Goal: Task Accomplishment & Management: Manage account settings

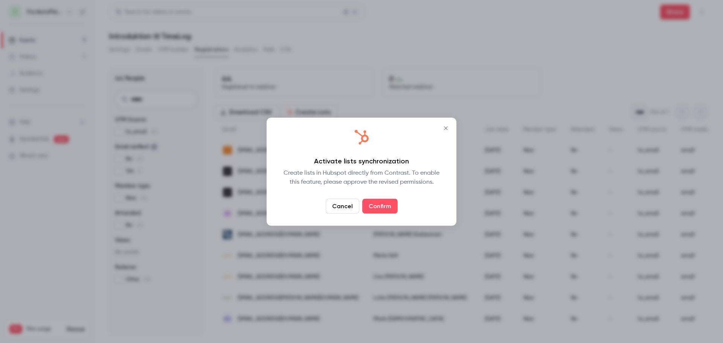
click at [447, 129] on icon "Close" at bounding box center [446, 128] width 9 height 6
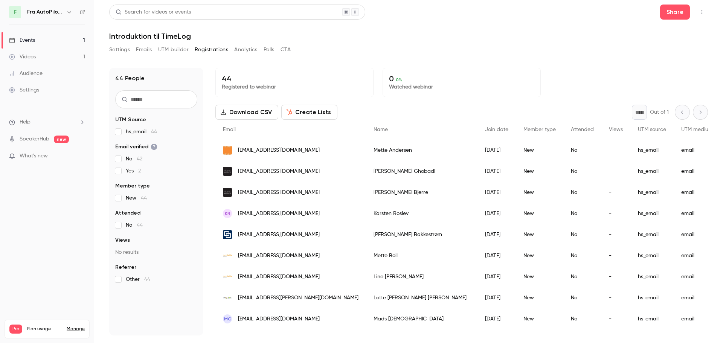
click at [318, 112] on button "Create Lists" at bounding box center [309, 112] width 56 height 15
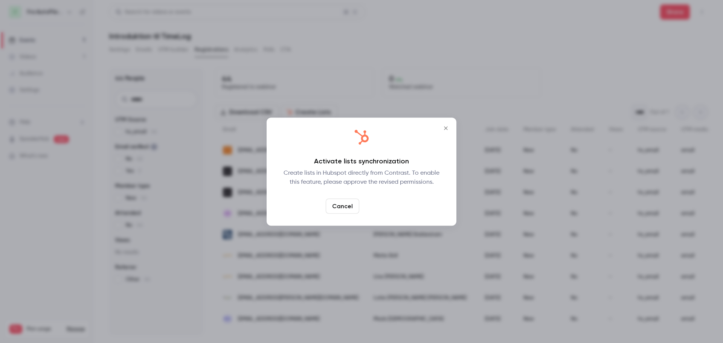
click at [383, 207] on link "Confirm" at bounding box center [379, 206] width 35 height 15
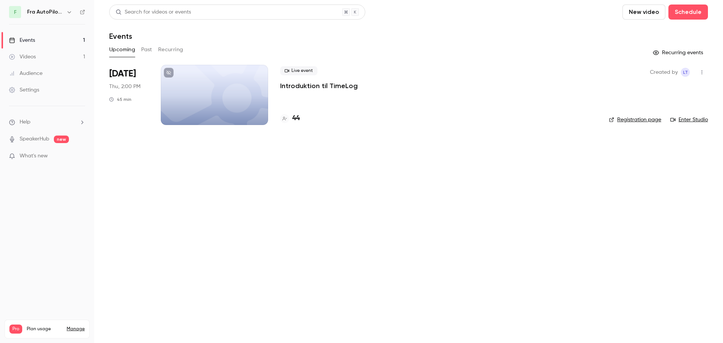
click at [298, 88] on p "Introduktion til TimeLog" at bounding box center [319, 85] width 78 height 9
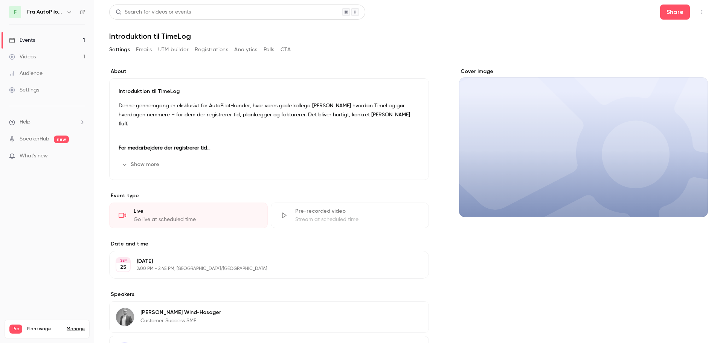
click at [217, 51] on button "Registrations" at bounding box center [212, 50] width 34 height 12
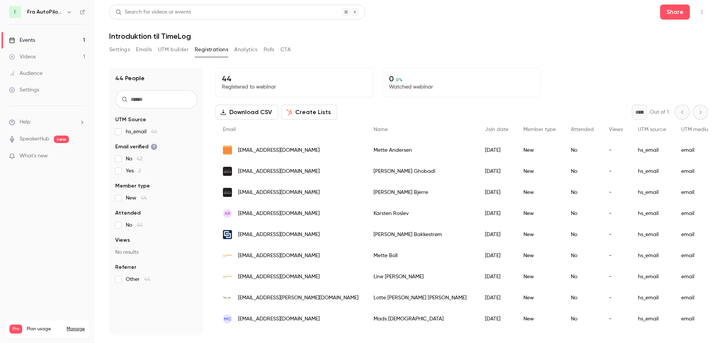
click at [315, 115] on button "Create Lists" at bounding box center [309, 112] width 56 height 15
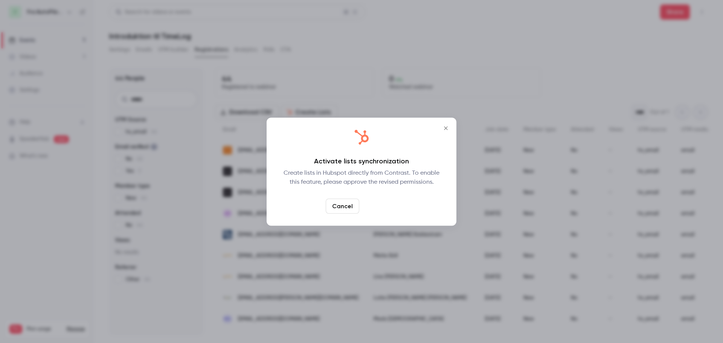
click at [382, 206] on link "Confirm" at bounding box center [379, 206] width 35 height 15
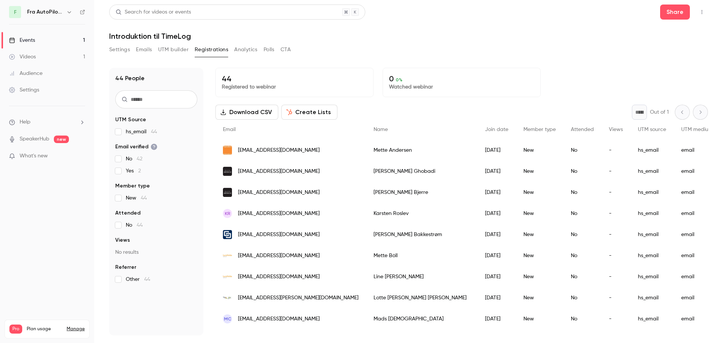
click at [310, 107] on button "Create Lists" at bounding box center [309, 112] width 56 height 15
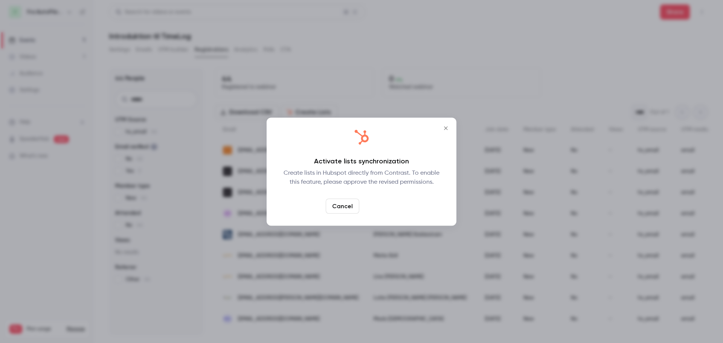
click at [382, 208] on link "Confirm" at bounding box center [379, 206] width 35 height 15
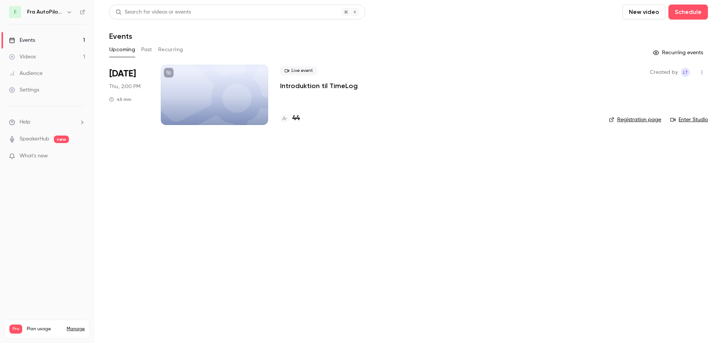
click at [422, 164] on main "Search for videos or events New video Schedule Events Upcoming Past Recurring R…" at bounding box center [408, 171] width 629 height 343
click at [232, 89] on div at bounding box center [214, 95] width 107 height 60
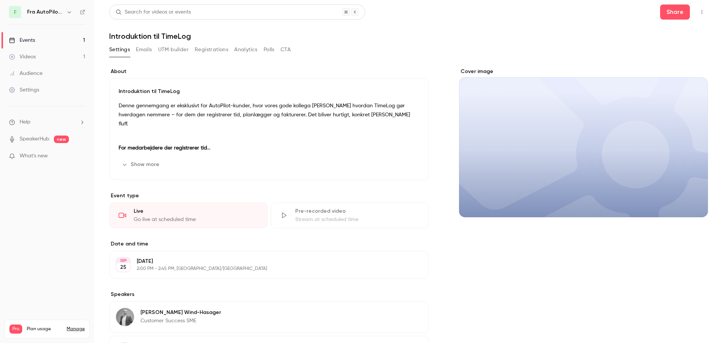
click at [229, 50] on div "Settings Emails UTM builder Registrations Analytics Polls CTA" at bounding box center [200, 50] width 182 height 12
click at [217, 49] on button "Registrations" at bounding box center [212, 50] width 34 height 12
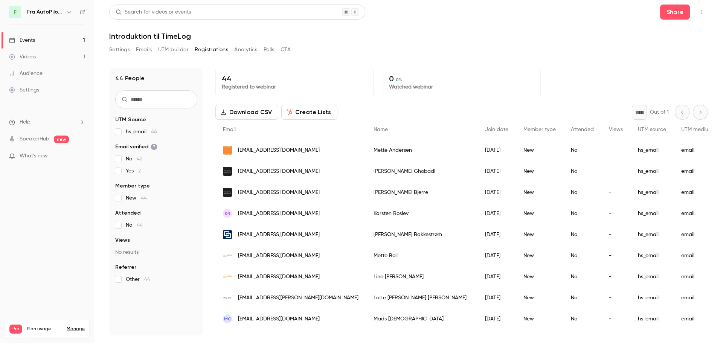
click at [301, 113] on button "Create Lists" at bounding box center [309, 112] width 56 height 15
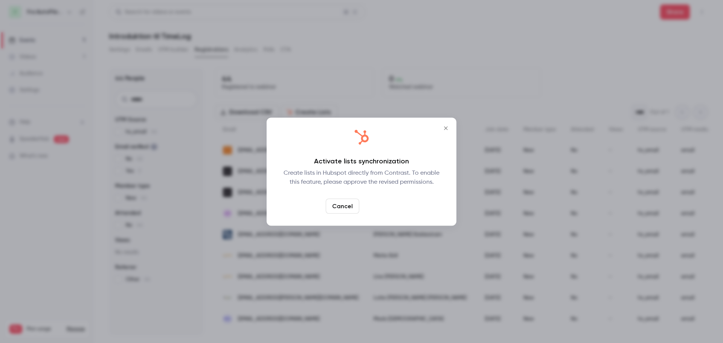
click at [382, 205] on link "Confirm" at bounding box center [379, 206] width 35 height 15
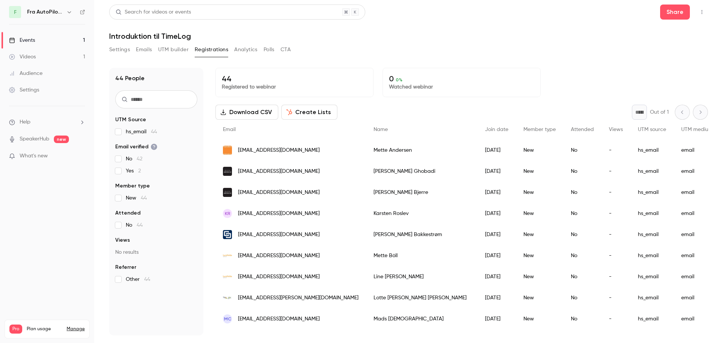
click at [581, 29] on header "Search for videos or events Share Introduktion til TimeLog" at bounding box center [408, 23] width 599 height 36
click at [456, 19] on div "Search for videos or events Share" at bounding box center [408, 12] width 599 height 15
click at [512, 44] on div "Settings Emails UTM builder Registrations Analytics Polls CTA" at bounding box center [408, 51] width 599 height 15
click at [492, 30] on header "Search for videos or events Share Introduktion til TimeLog" at bounding box center [408, 23] width 599 height 36
click at [311, 112] on button "Create Lists" at bounding box center [309, 112] width 56 height 15
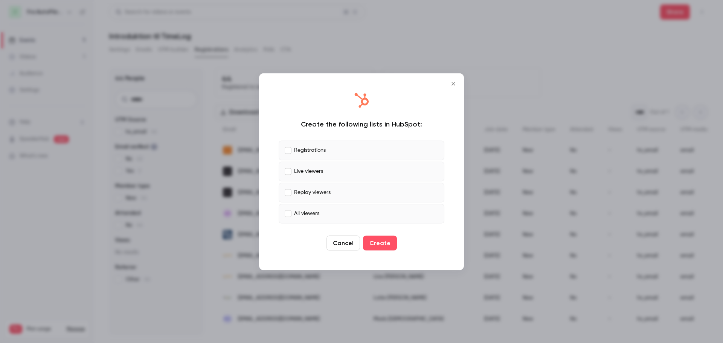
click at [301, 172] on p "Live viewers" at bounding box center [308, 172] width 29 height 8
click at [300, 192] on p "Replay viewers" at bounding box center [312, 193] width 37 height 8
click at [302, 211] on p "All viewers" at bounding box center [306, 214] width 25 height 8
click at [388, 243] on button "Create" at bounding box center [380, 243] width 34 height 15
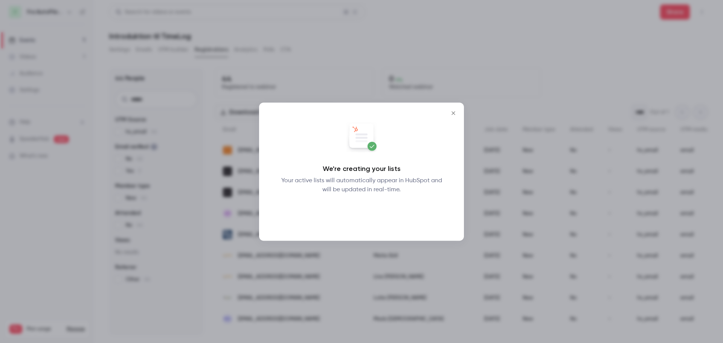
click at [366, 216] on button "Okay" at bounding box center [362, 213] width 28 height 15
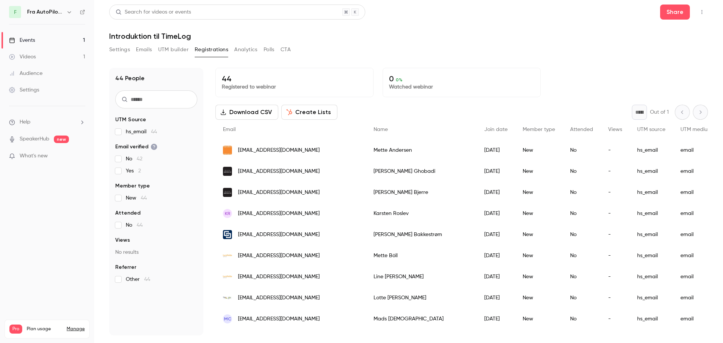
click at [46, 40] on link "Events 1" at bounding box center [47, 40] width 94 height 17
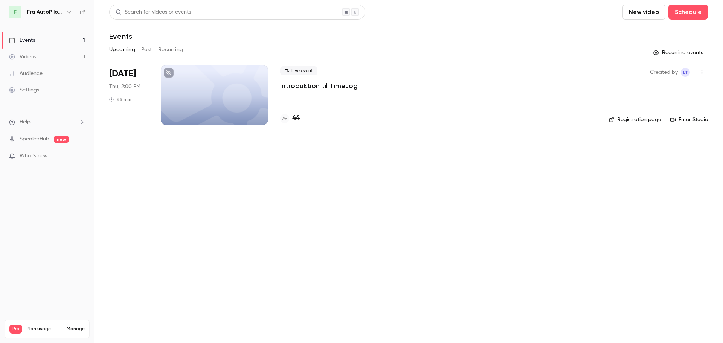
click at [701, 72] on icon "button" at bounding box center [702, 72] width 6 height 5
click at [655, 110] on div "Invite to Studio" at bounding box center [673, 111] width 57 height 8
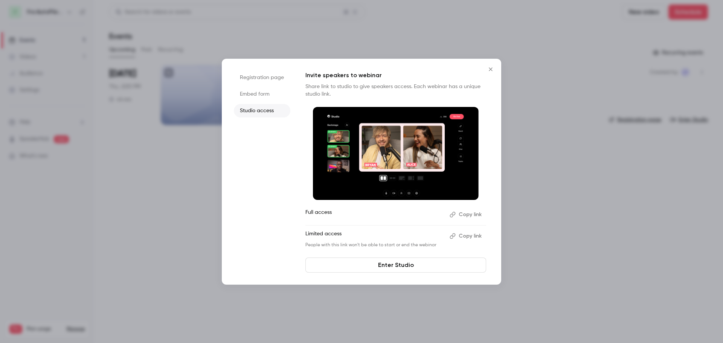
click at [394, 266] on link "Enter Studio" at bounding box center [396, 265] width 181 height 15
click at [489, 70] on icon "Close" at bounding box center [490, 69] width 9 height 6
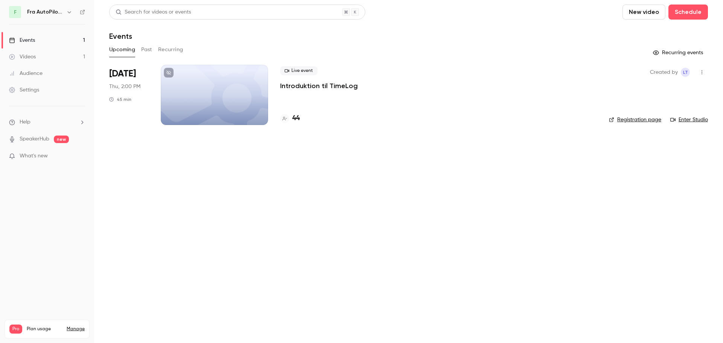
click at [313, 87] on p "Introduktion til TimeLog" at bounding box center [319, 85] width 78 height 9
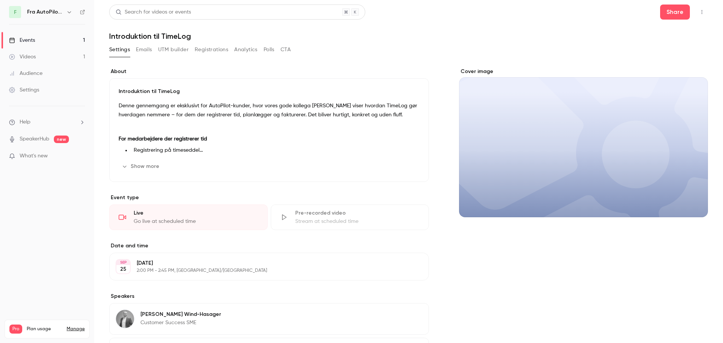
click at [224, 50] on button "Registrations" at bounding box center [212, 50] width 34 height 12
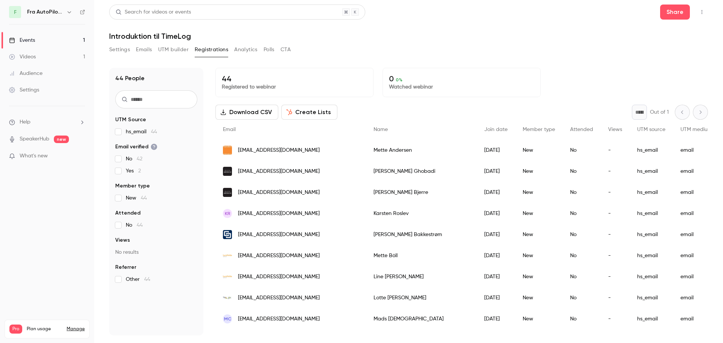
click at [324, 112] on button "Create Lists" at bounding box center [309, 112] width 56 height 15
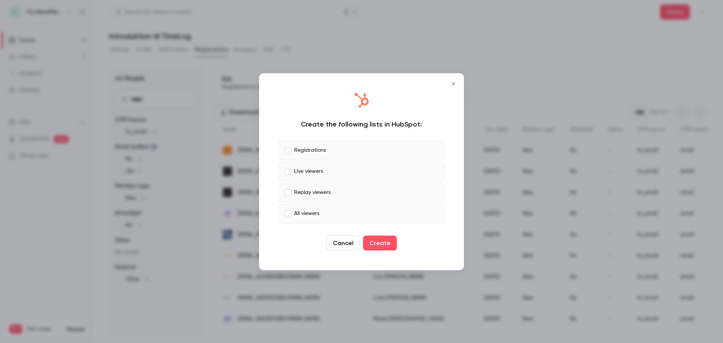
click at [307, 171] on p "Live viewers" at bounding box center [308, 172] width 29 height 8
click at [310, 193] on p "Replay viewers" at bounding box center [312, 193] width 37 height 8
click at [309, 210] on p "All viewers" at bounding box center [306, 214] width 25 height 8
click at [386, 244] on button "Create" at bounding box center [380, 243] width 34 height 15
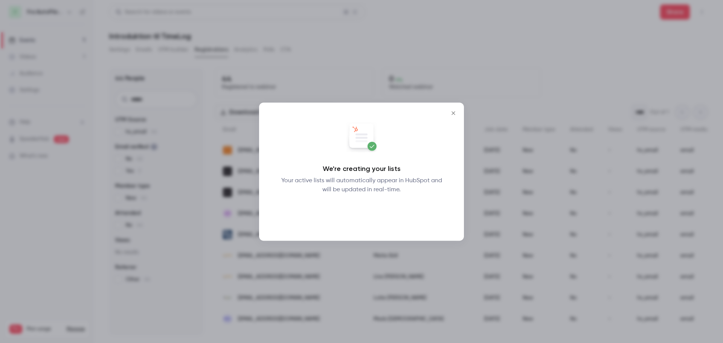
click at [365, 214] on button "Okay" at bounding box center [362, 213] width 28 height 15
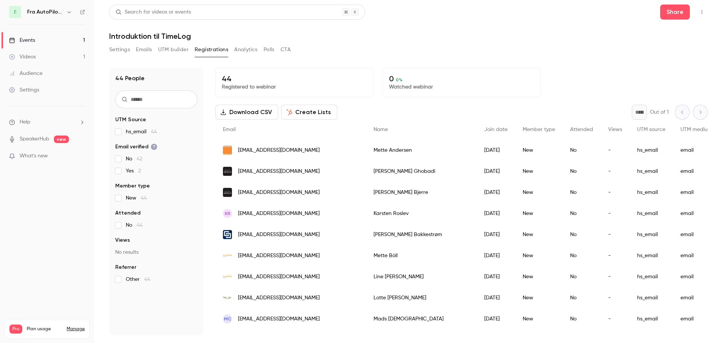
drag, startPoint x: 580, startPoint y: 114, endPoint x: 607, endPoint y: 4, distance: 113.3
click at [580, 102] on div "44 Registered to webinar 0 0 % Watched webinar Download CSV Create Lists * Out …" at bounding box center [462, 202] width 493 height 268
click at [419, 110] on div "Download CSV Create Lists * Out of 1" at bounding box center [462, 112] width 493 height 15
click at [44, 155] on span "What's new" at bounding box center [34, 156] width 28 height 8
click at [41, 40] on div at bounding box center [361, 171] width 723 height 343
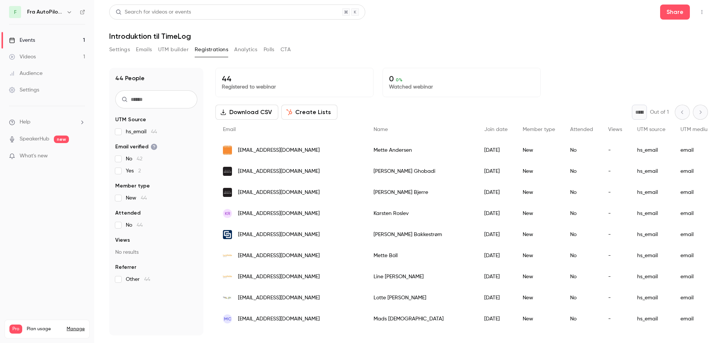
click at [43, 52] on link "Videos 1" at bounding box center [47, 57] width 94 height 17
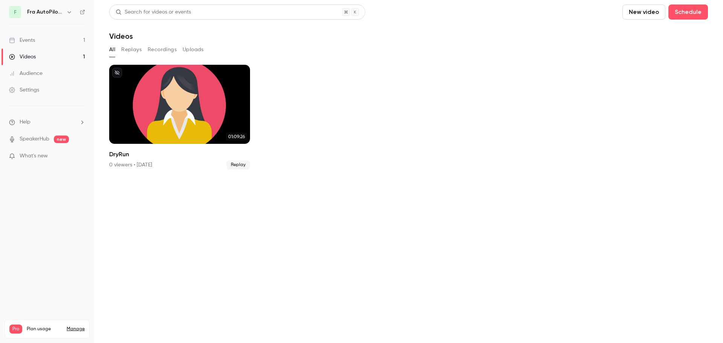
click at [43, 38] on link "Events 1" at bounding box center [47, 40] width 94 height 17
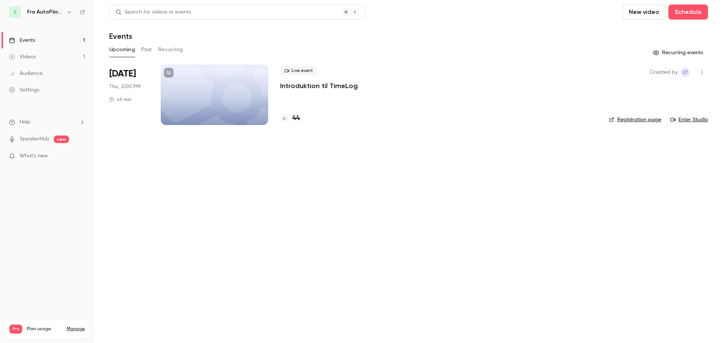
click at [322, 89] on p "Introduktion til TimeLog" at bounding box center [319, 85] width 78 height 9
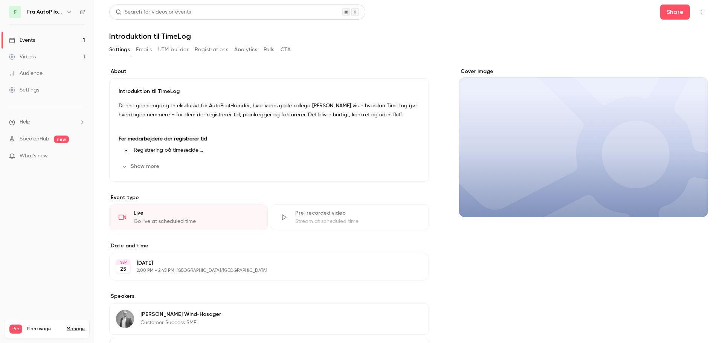
click at [219, 50] on button "Registrations" at bounding box center [212, 50] width 34 height 12
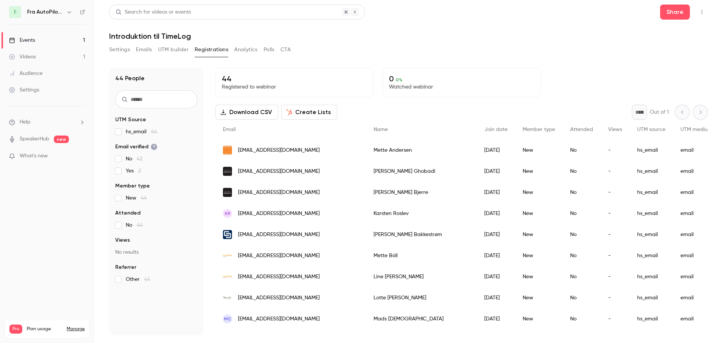
click at [701, 14] on icon "button" at bounding box center [702, 11] width 6 height 5
click at [668, 55] on li "Enter Studio" at bounding box center [667, 51] width 81 height 20
click at [37, 41] on link "Events 1" at bounding box center [47, 40] width 94 height 17
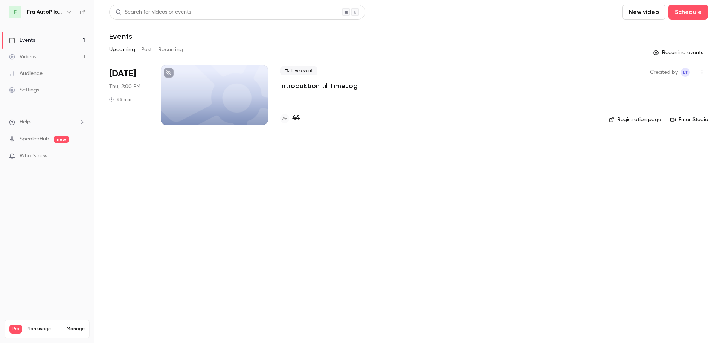
click at [143, 50] on button "Past" at bounding box center [146, 50] width 11 height 12
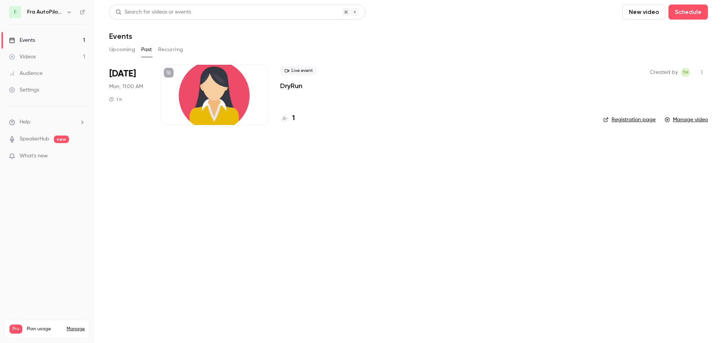
click at [237, 99] on div at bounding box center [214, 95] width 107 height 60
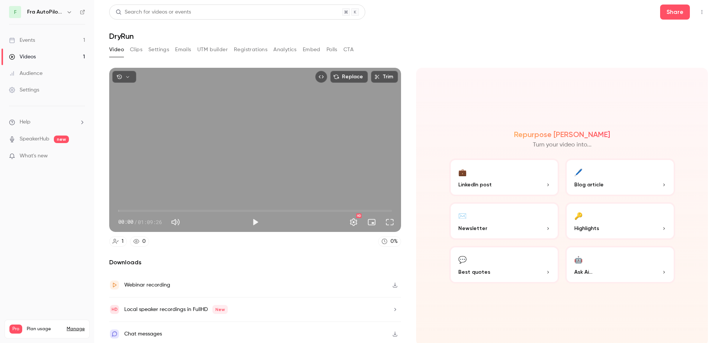
click at [699, 14] on icon "Top Bar Actions" at bounding box center [702, 11] width 6 height 5
click at [489, 225] on div at bounding box center [361, 171] width 723 height 343
click at [546, 229] on icon "button" at bounding box center [548, 228] width 5 height 5
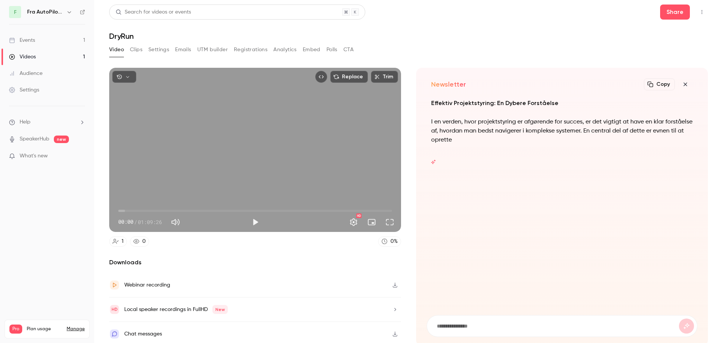
click at [684, 85] on icon "button" at bounding box center [685, 84] width 3 height 3
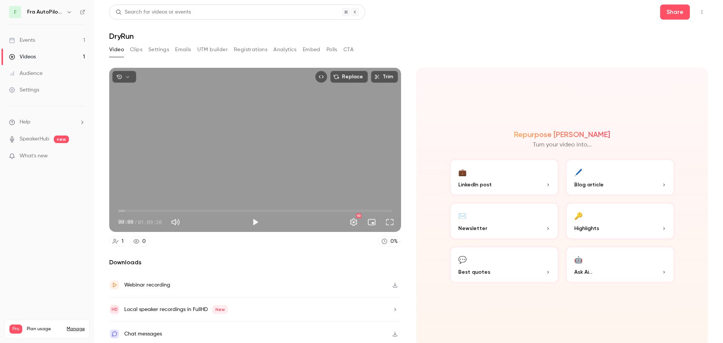
click at [697, 15] on button "Top Bar Actions" at bounding box center [702, 12] width 12 height 12
click at [570, 35] on div at bounding box center [361, 171] width 723 height 343
click at [699, 11] on icon "Top Bar Actions" at bounding box center [702, 11] width 6 height 5
click at [558, 32] on div at bounding box center [361, 171] width 723 height 343
click at [43, 39] on link "Events 1" at bounding box center [47, 40] width 94 height 17
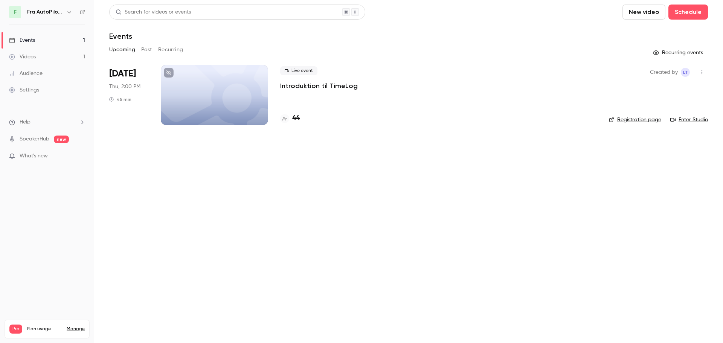
click at [704, 70] on icon "button" at bounding box center [702, 72] width 6 height 5
click at [499, 163] on div at bounding box center [361, 171] width 723 height 343
click at [229, 78] on div at bounding box center [214, 95] width 107 height 60
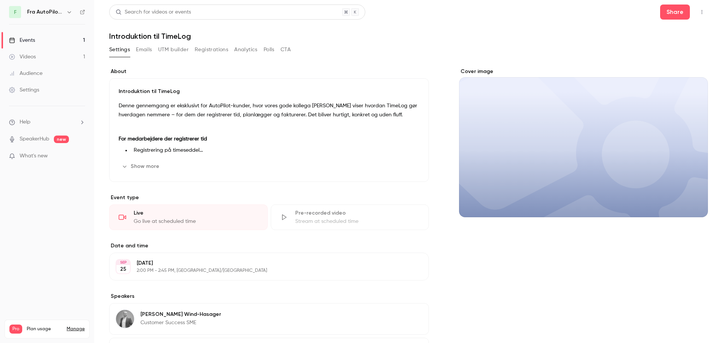
click at [700, 14] on button "button" at bounding box center [702, 12] width 12 height 12
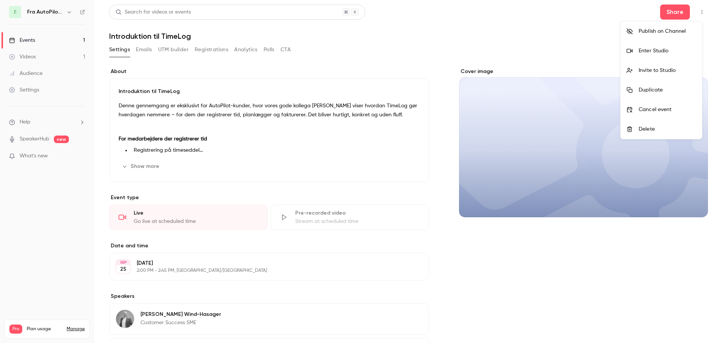
click at [580, 35] on div at bounding box center [361, 171] width 723 height 343
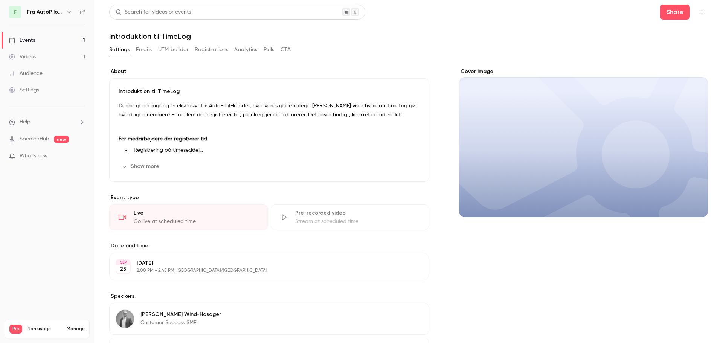
click at [46, 40] on link "Events 1" at bounding box center [47, 40] width 94 height 17
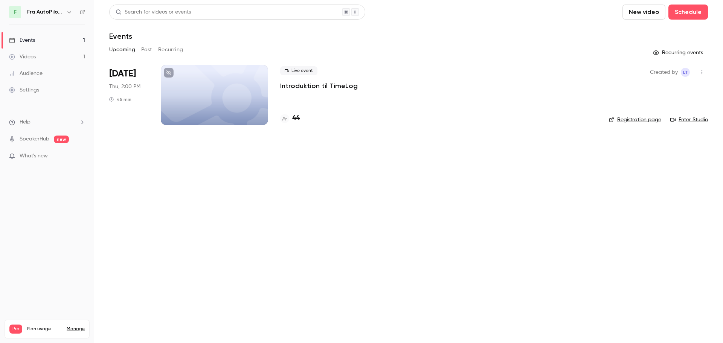
click at [147, 50] on button "Past" at bounding box center [146, 50] width 11 height 12
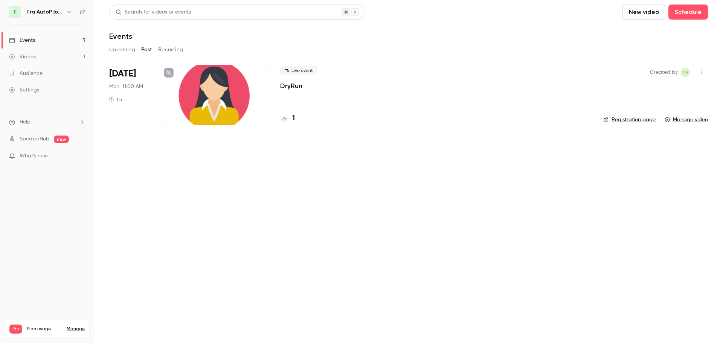
click at [701, 74] on icon "button" at bounding box center [702, 72] width 6 height 5
click at [489, 226] on div at bounding box center [361, 171] width 723 height 343
click at [218, 83] on div at bounding box center [214, 95] width 107 height 60
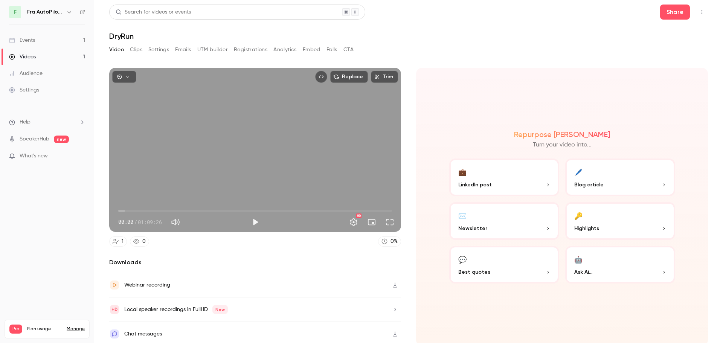
scroll to position [2, 0]
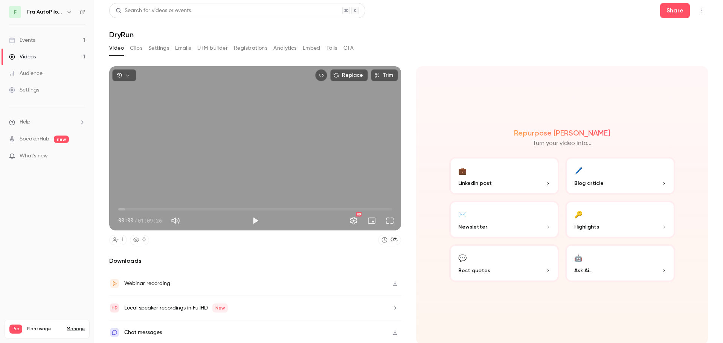
drag, startPoint x: 351, startPoint y: 47, endPoint x: 346, endPoint y: 47, distance: 5.7
click at [351, 47] on button "CTA" at bounding box center [349, 48] width 10 height 12
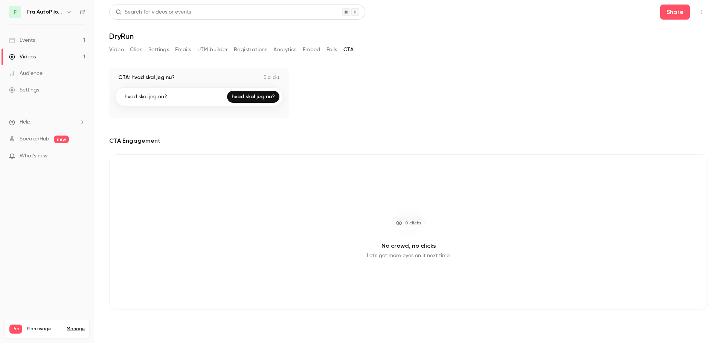
click at [329, 49] on button "Polls" at bounding box center [332, 50] width 11 height 12
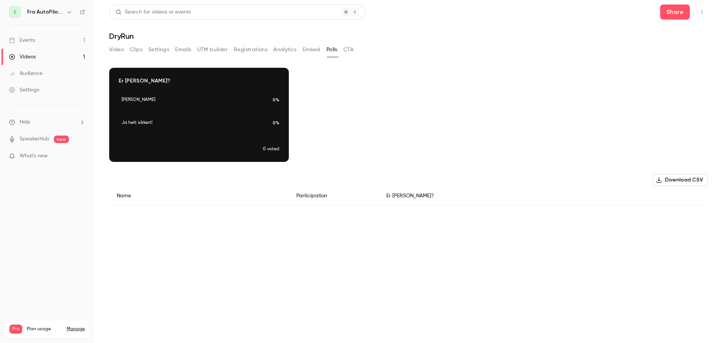
click at [314, 50] on button "Embed" at bounding box center [312, 50] width 18 height 12
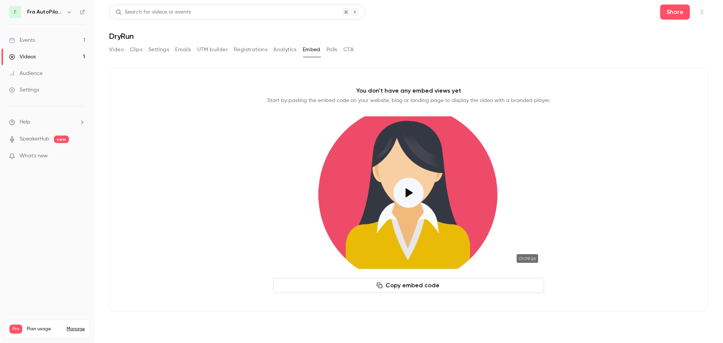
click at [280, 49] on button "Analytics" at bounding box center [285, 50] width 23 height 12
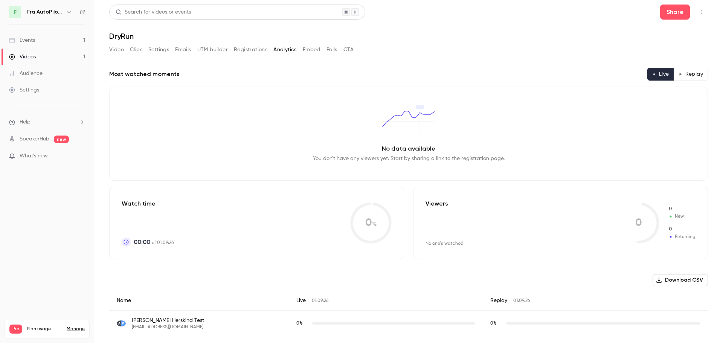
click at [248, 50] on button "Registrations" at bounding box center [251, 50] width 34 height 12
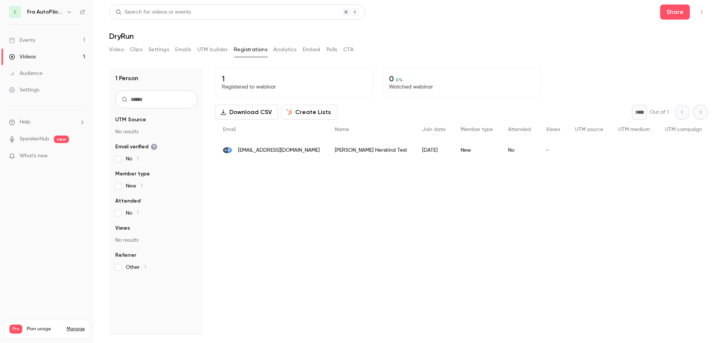
click at [215, 48] on button "UTM builder" at bounding box center [212, 50] width 31 height 12
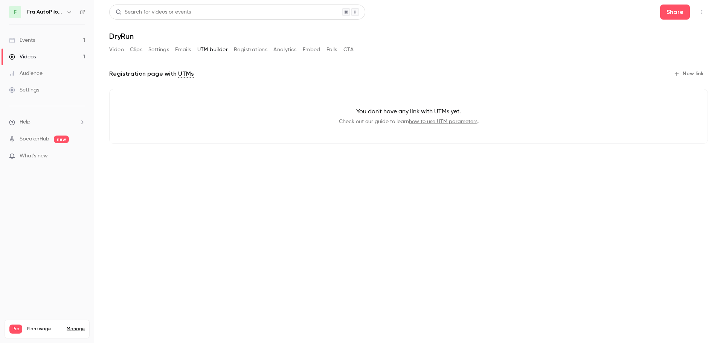
click at [184, 48] on button "Emails" at bounding box center [183, 50] width 16 height 12
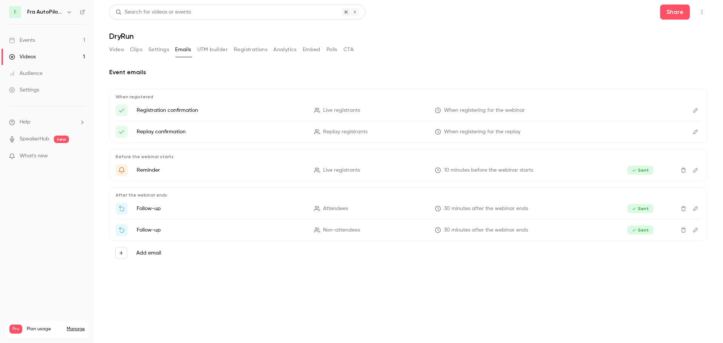
click at [159, 49] on button "Settings" at bounding box center [158, 50] width 21 height 12
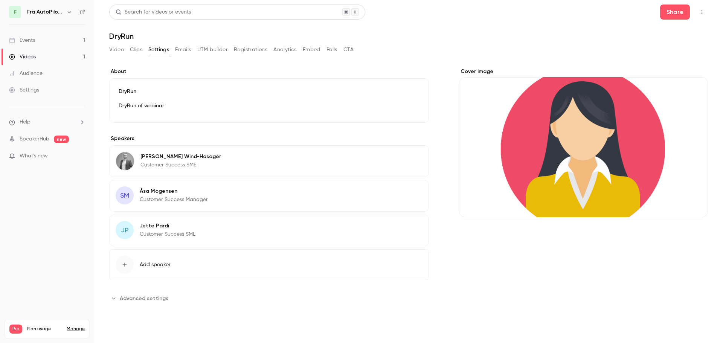
click at [136, 50] on button "Clips" at bounding box center [136, 50] width 12 height 12
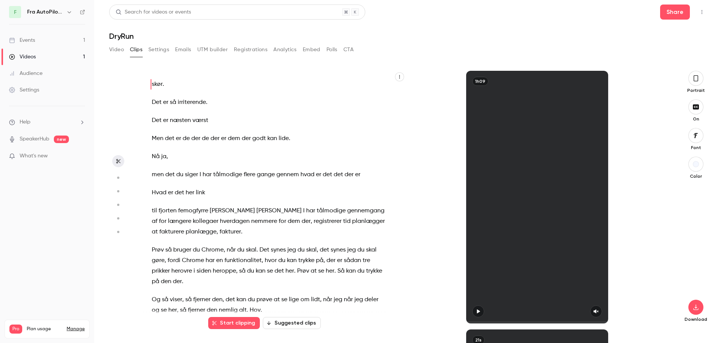
click at [112, 50] on button "Video" at bounding box center [116, 50] width 15 height 12
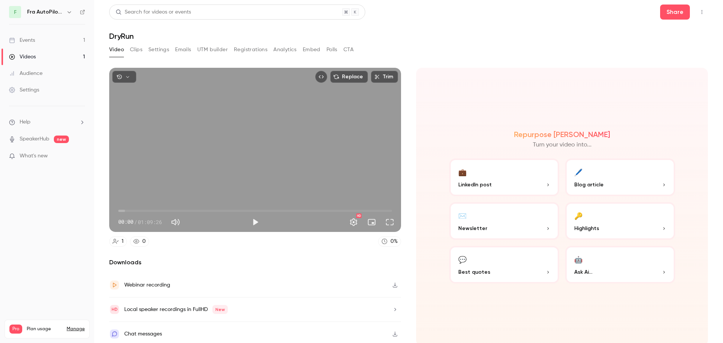
click at [699, 12] on icon "Top Bar Actions" at bounding box center [702, 11] width 6 height 5
click at [526, 49] on div at bounding box center [361, 171] width 723 height 343
click at [33, 42] on div "Events" at bounding box center [22, 41] width 26 height 8
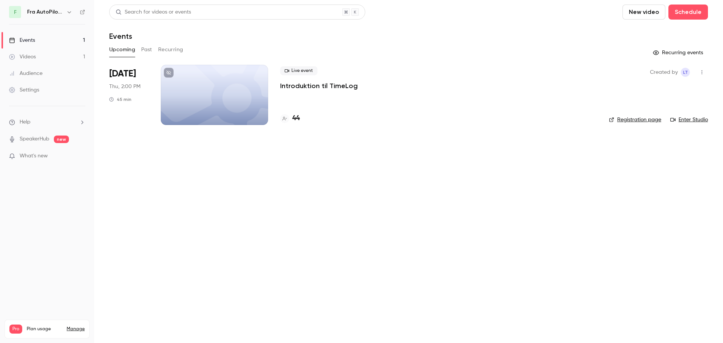
click at [306, 91] on div "Live event Introduktion til TimeLog 44" at bounding box center [438, 95] width 317 height 60
click at [250, 93] on div at bounding box center [214, 95] width 107 height 60
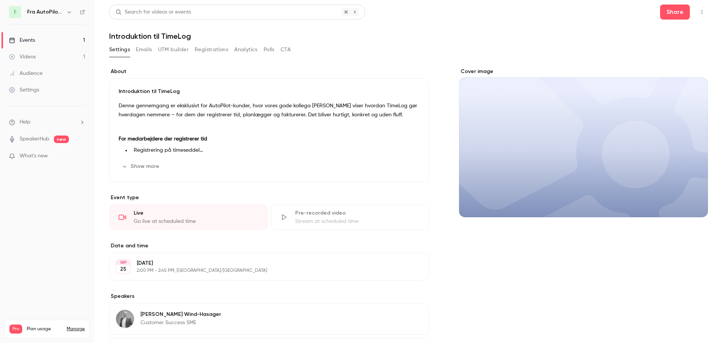
click at [147, 163] on button "Show more" at bounding box center [141, 167] width 45 height 12
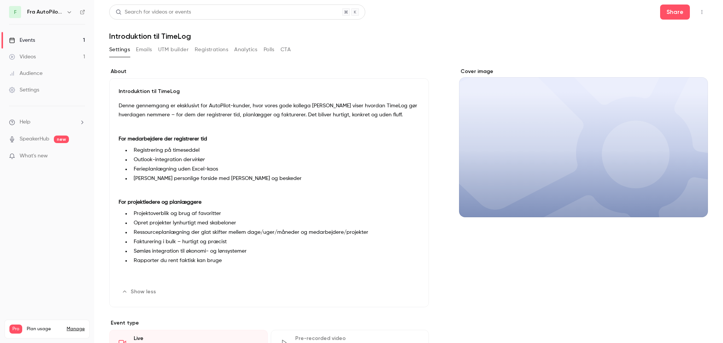
click at [31, 41] on div "Events" at bounding box center [22, 41] width 26 height 8
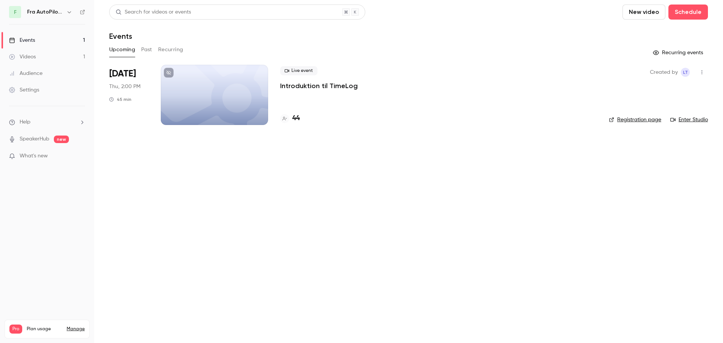
click at [219, 83] on div at bounding box center [214, 95] width 107 height 60
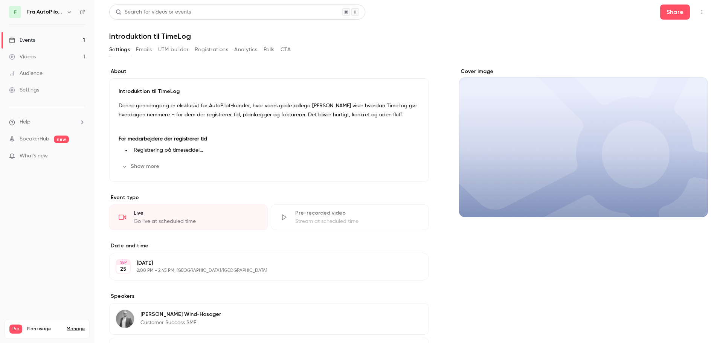
click at [212, 48] on button "Registrations" at bounding box center [212, 50] width 34 height 12
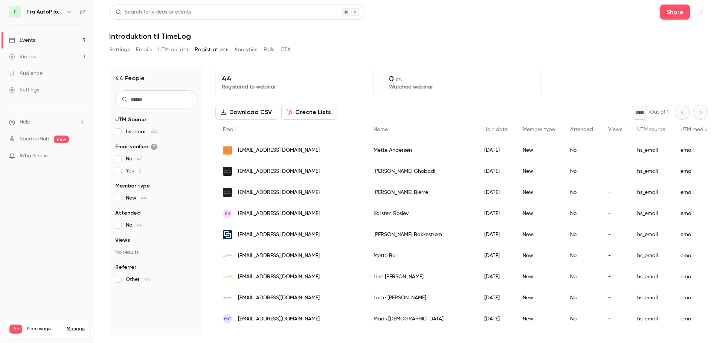
click at [505, 48] on div "Settings Emails UTM builder Registrations Analytics Polls CTA" at bounding box center [408, 51] width 599 height 15
click at [703, 10] on icon "button" at bounding box center [702, 11] width 6 height 5
click at [672, 49] on div "Enter Studio" at bounding box center [673, 51] width 57 height 8
click at [658, 50] on div "Enter Studio" at bounding box center [673, 51] width 57 height 8
click at [597, 44] on div at bounding box center [361, 171] width 723 height 343
